Goal: Information Seeking & Learning: Understand process/instructions

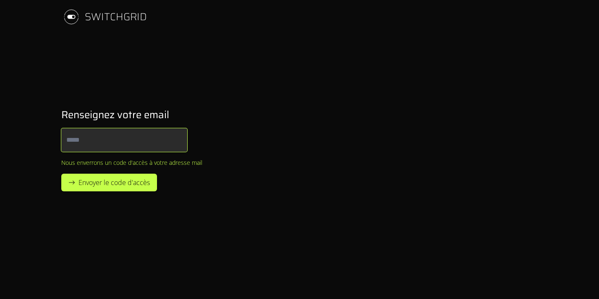
click at [100, 136] on input "Email" at bounding box center [124, 140] width 126 height 24
click at [71, 156] on form "Renseignez votre email Email Nous enverrons un code d'accès à votre adresse mai…" at bounding box center [131, 149] width 141 height 83
click at [68, 17] on rect at bounding box center [71, 17] width 8 height 4
click at [101, 13] on div "SWITCHGRID" at bounding box center [116, 16] width 62 height 13
click at [116, 128] on input "Email" at bounding box center [124, 140] width 126 height 24
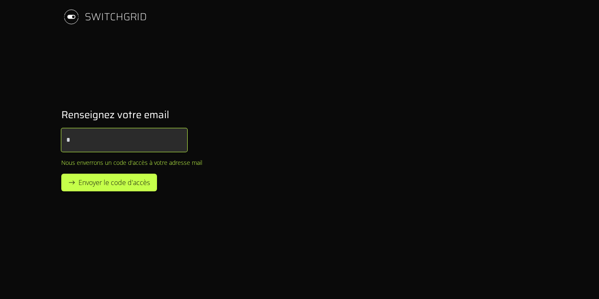
type input "**********"
click at [111, 193] on div "**********" at bounding box center [142, 150] width 188 height 110
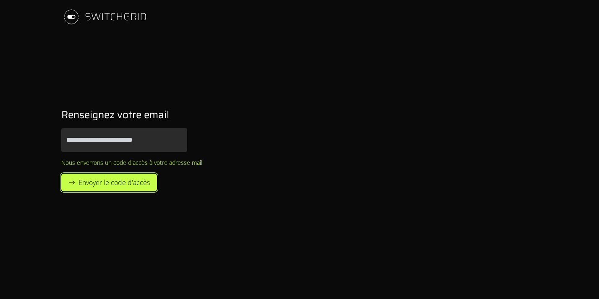
click at [110, 187] on span "Envoyer le code d'accès" at bounding box center [114, 182] width 71 height 10
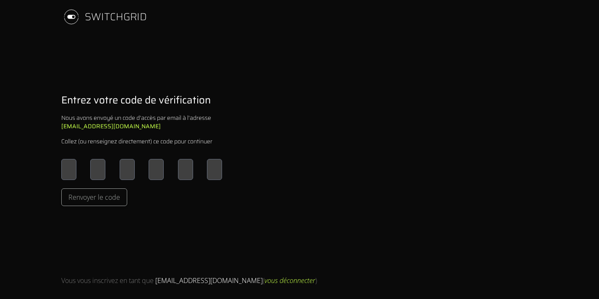
type input "*"
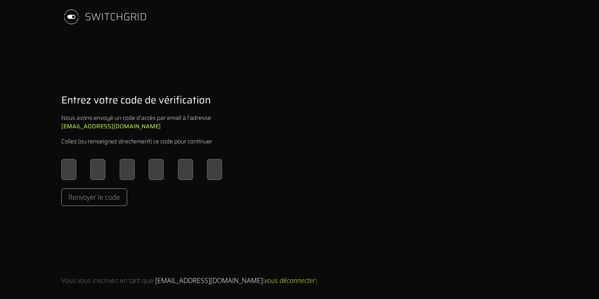
type input "*"
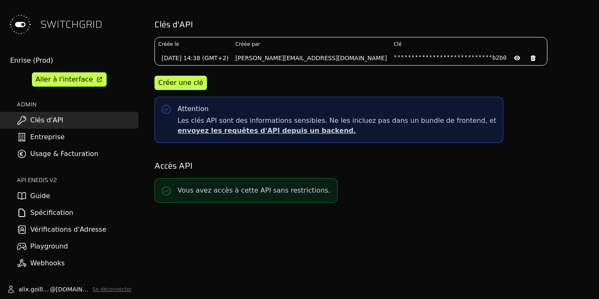
click at [81, 120] on link "Clés d'API" at bounding box center [69, 120] width 139 height 17
click at [79, 139] on link "Entreprise" at bounding box center [69, 137] width 139 height 17
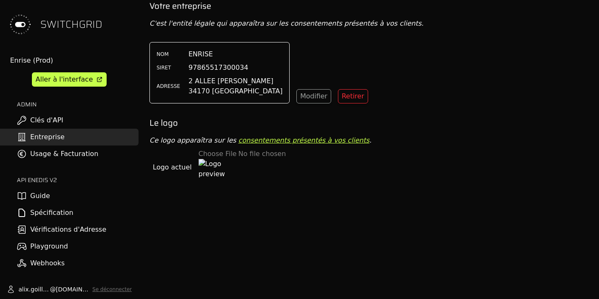
click at [79, 193] on link "Guide" at bounding box center [69, 195] width 139 height 17
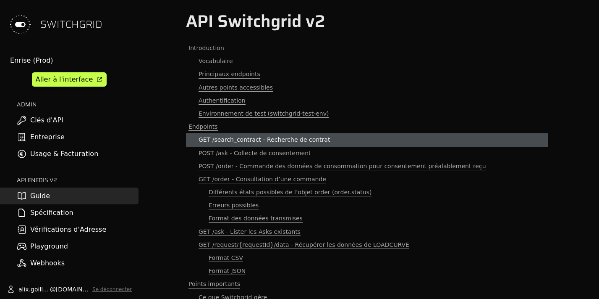
scroll to position [14, 4]
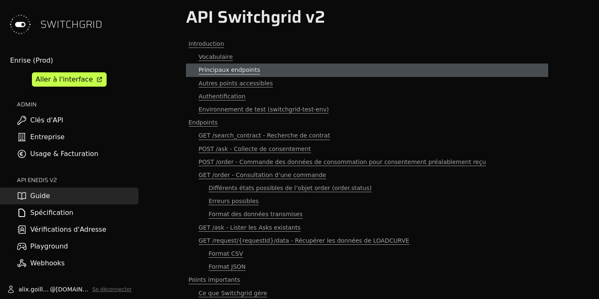
click at [233, 69] on span "Principaux endpoints" at bounding box center [230, 70] width 62 height 8
